Goal: Communication & Community: Answer question/provide support

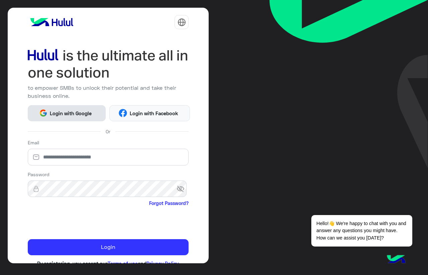
click at [55, 119] on button "Login with Google" at bounding box center [67, 113] width 78 height 16
click at [56, 119] on button "Login with Google" at bounding box center [67, 113] width 78 height 16
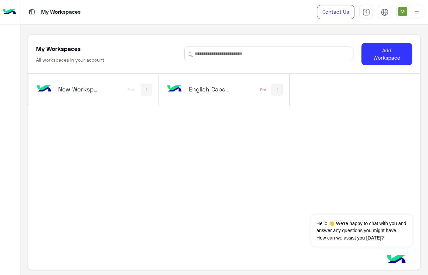
click at [212, 91] on h5 "English Capsules" at bounding box center [210, 89] width 42 height 8
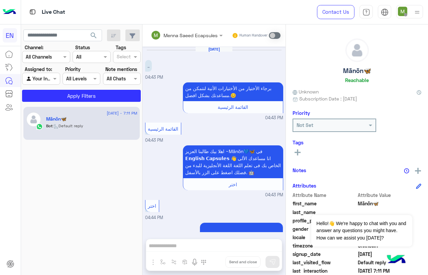
scroll to position [363, 0]
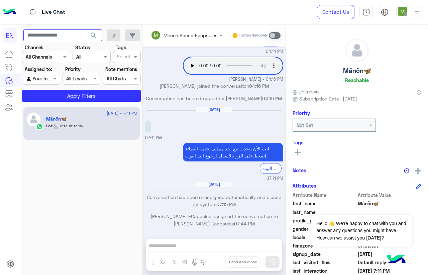
paste input "**********"
type input "**********"
click at [93, 34] on span "search" at bounding box center [94, 35] width 8 height 8
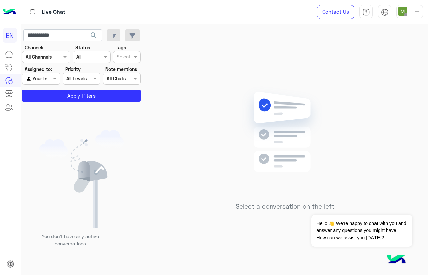
click at [47, 81] on div at bounding box center [40, 79] width 37 height 8
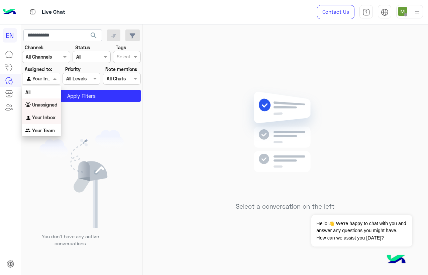
click at [44, 104] on b "Unassigned" at bounding box center [44, 105] width 25 height 6
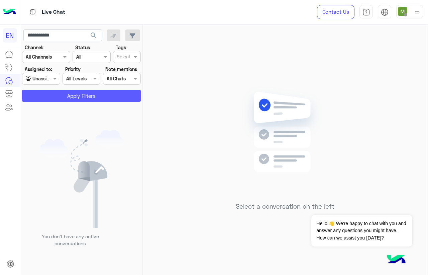
click at [59, 95] on button "Apply Filters" at bounding box center [81, 96] width 119 height 12
click at [94, 33] on div at bounding box center [79, 140] width 117 height 275
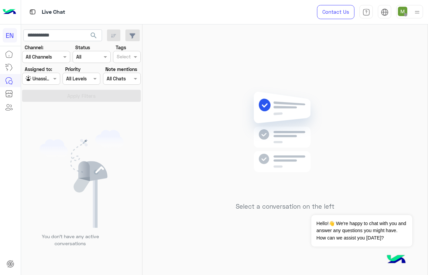
click at [91, 34] on span "search" at bounding box center [94, 35] width 8 height 8
click at [42, 81] on div at bounding box center [40, 79] width 37 height 8
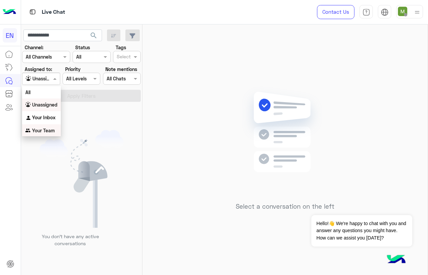
click at [40, 125] on div "Your Team" at bounding box center [41, 130] width 39 height 13
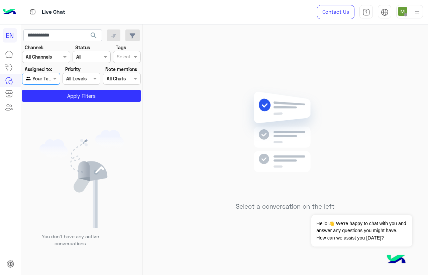
click at [96, 37] on span "search" at bounding box center [94, 35] width 8 height 8
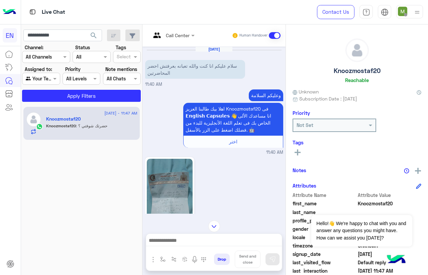
click at [171, 174] on img at bounding box center [170, 199] width 46 height 81
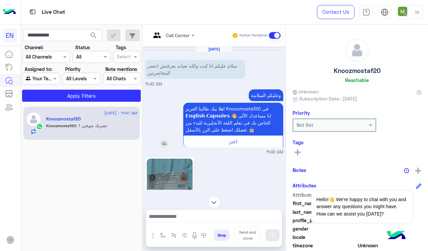
scroll to position [167, 0]
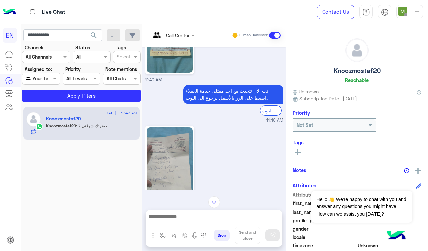
click at [173, 141] on img at bounding box center [170, 167] width 46 height 81
